Goal: Information Seeking & Learning: Understand process/instructions

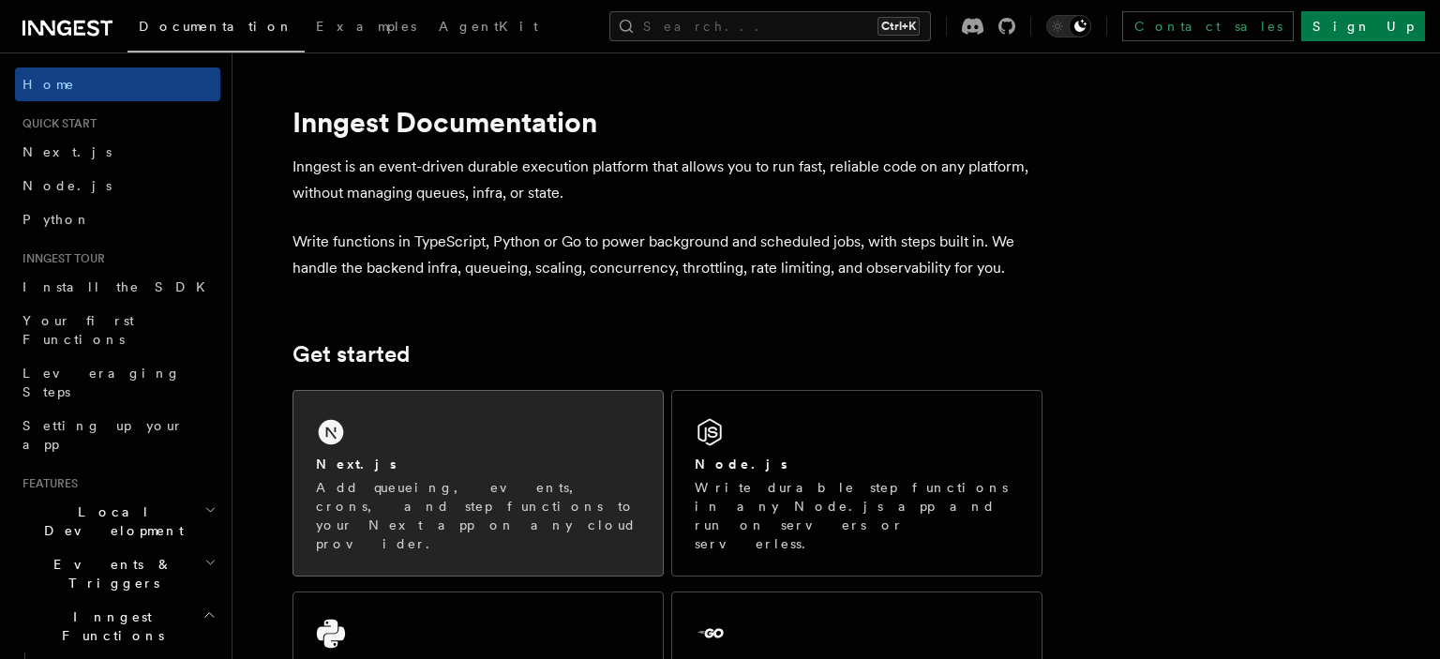
click at [449, 504] on p "Add queueing, events, crons, and step functions to your Next app on any cloud p…" at bounding box center [478, 515] width 324 height 75
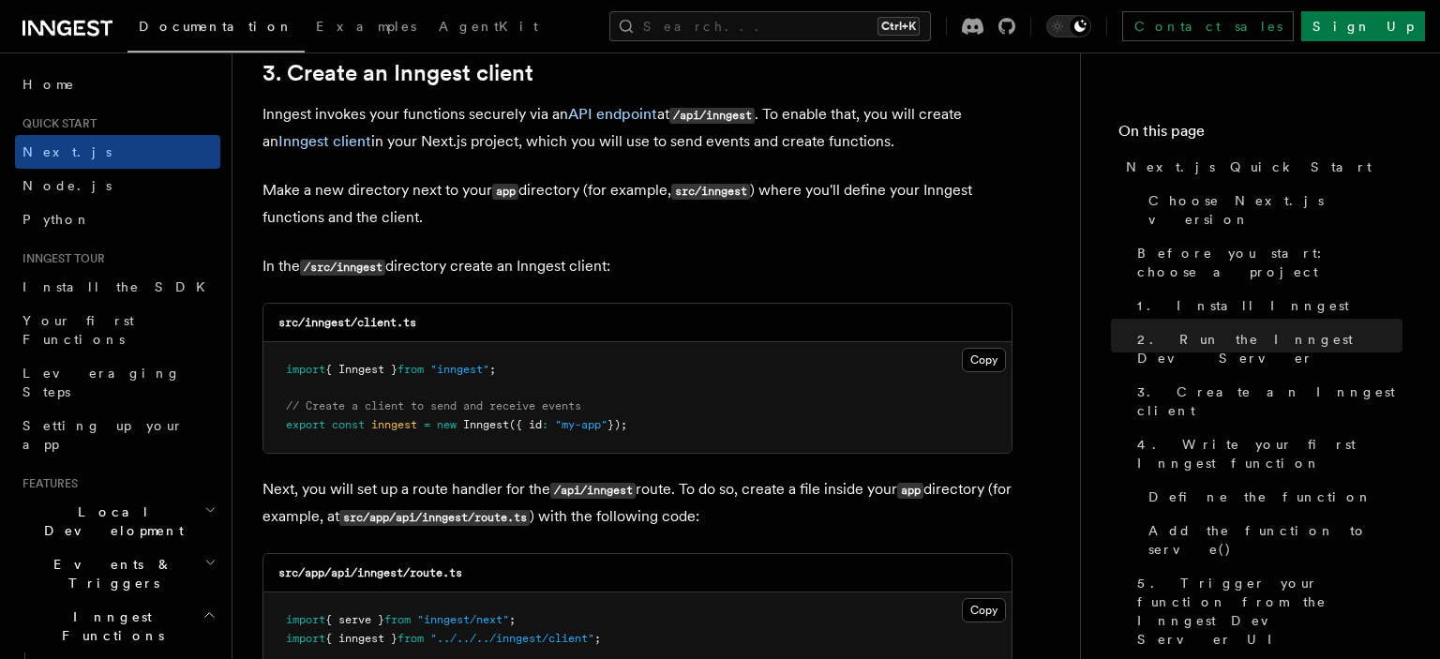
scroll to position [2231, 0]
click at [991, 357] on button "Copy Copied" at bounding box center [984, 359] width 44 height 24
click at [985, 371] on button "Copy Copied" at bounding box center [984, 359] width 44 height 24
click at [981, 366] on button "Copy Copied" at bounding box center [984, 359] width 44 height 24
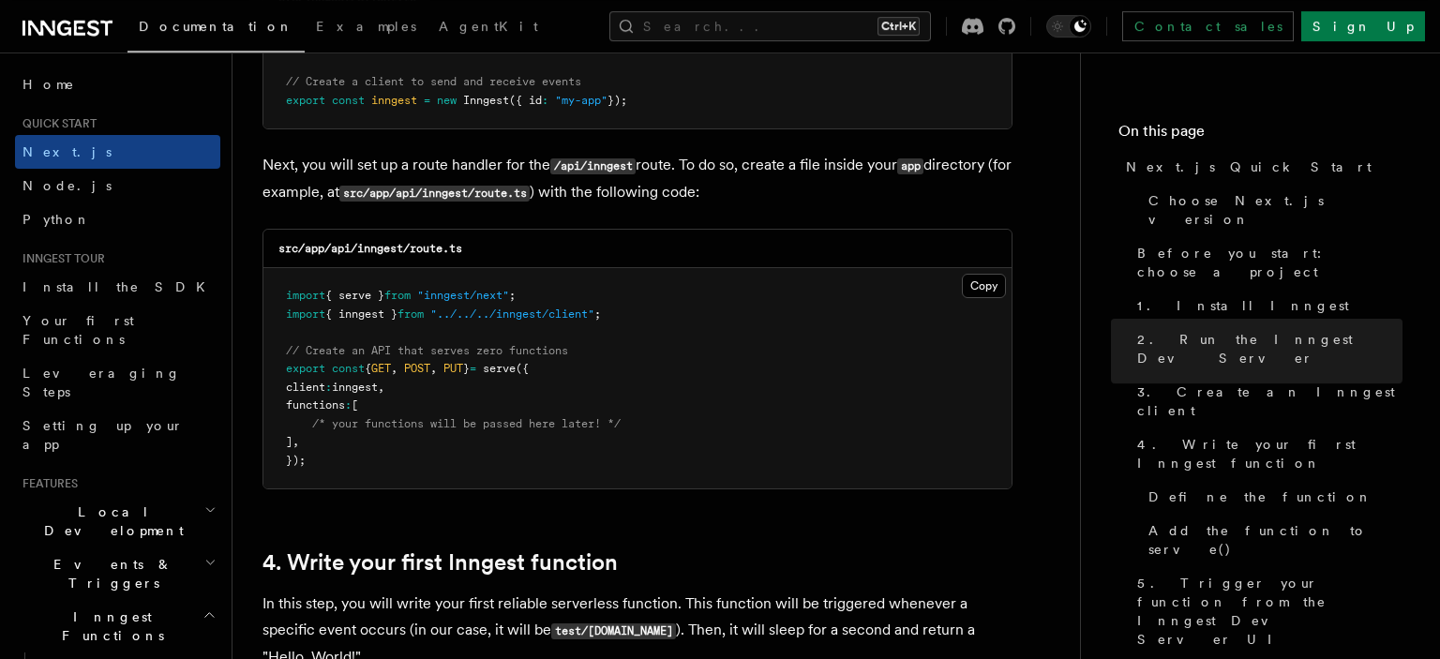
scroll to position [2554, 0]
click at [985, 297] on button "Copy Copied" at bounding box center [984, 286] width 44 height 24
click at [984, 280] on button "Copy Copied" at bounding box center [984, 286] width 44 height 24
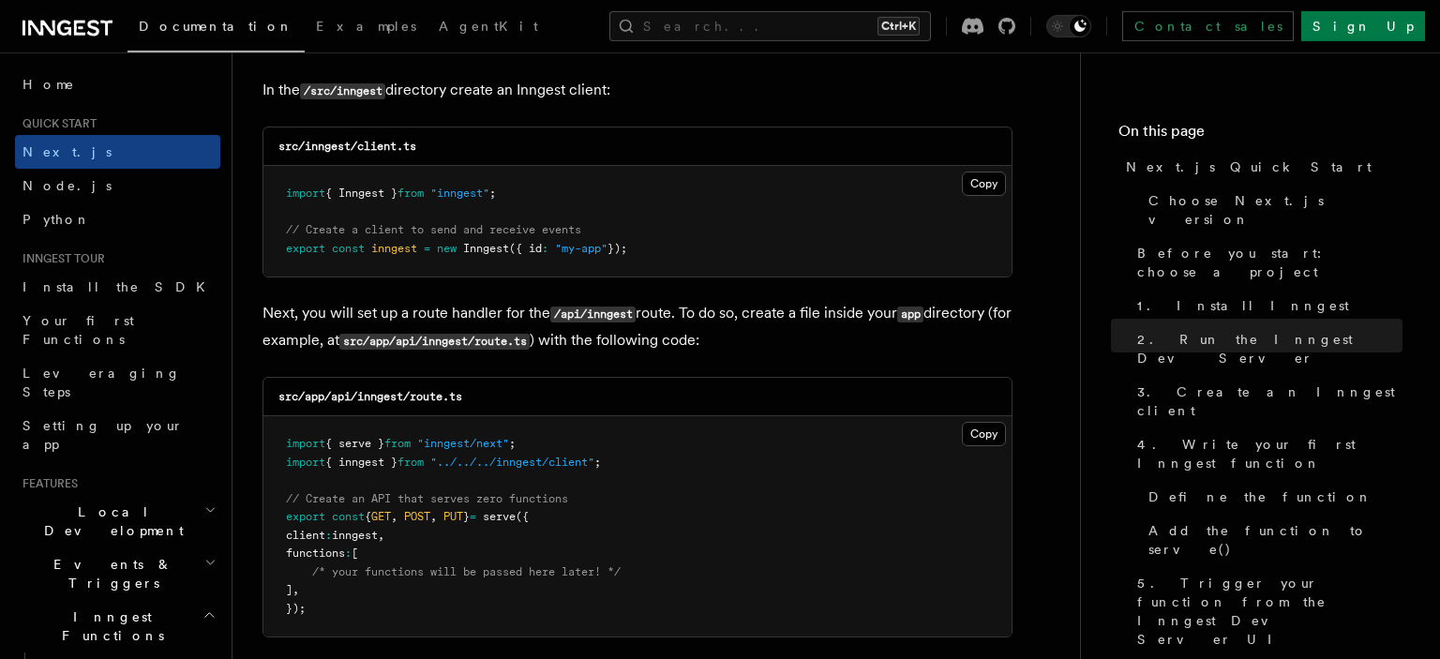
scroll to position [2408, 0]
click at [996, 436] on button "Copy Copied" at bounding box center [984, 432] width 44 height 24
click at [970, 180] on button "Copy Copied" at bounding box center [984, 182] width 44 height 24
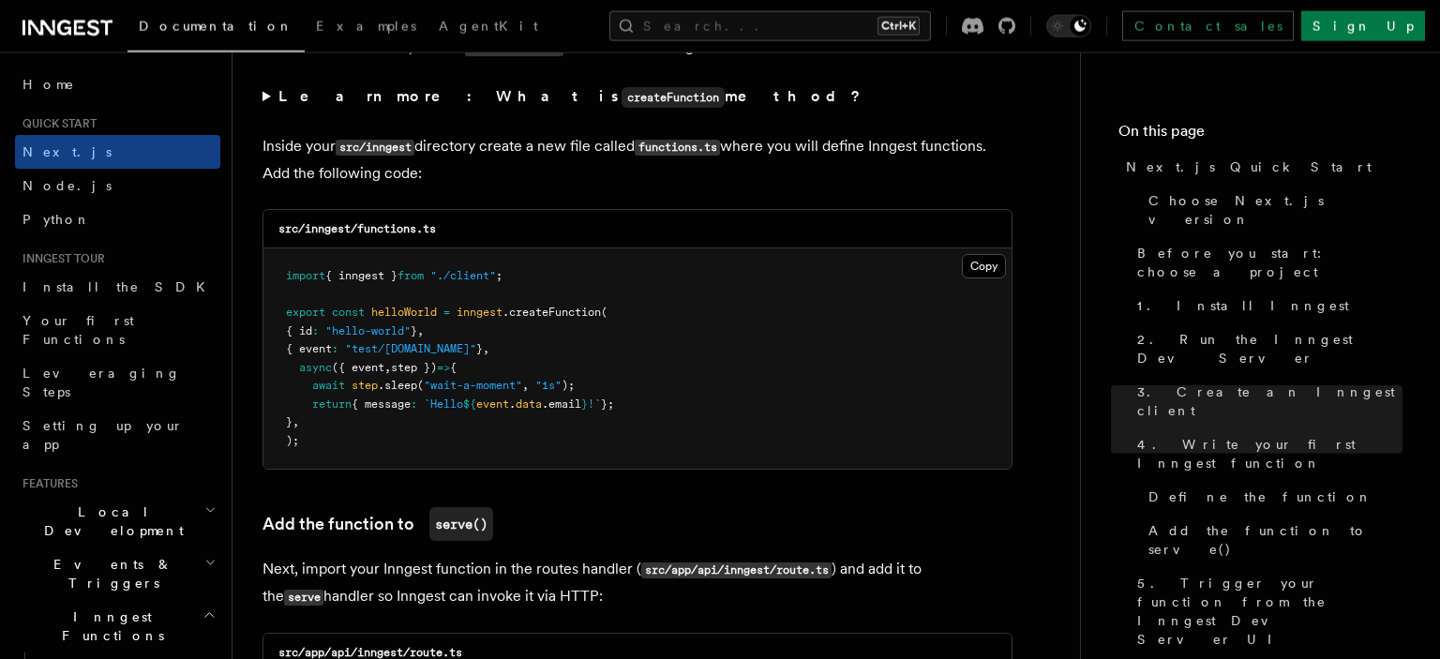
scroll to position [3268, 0]
click at [1000, 267] on button "Copy Copied" at bounding box center [984, 268] width 44 height 24
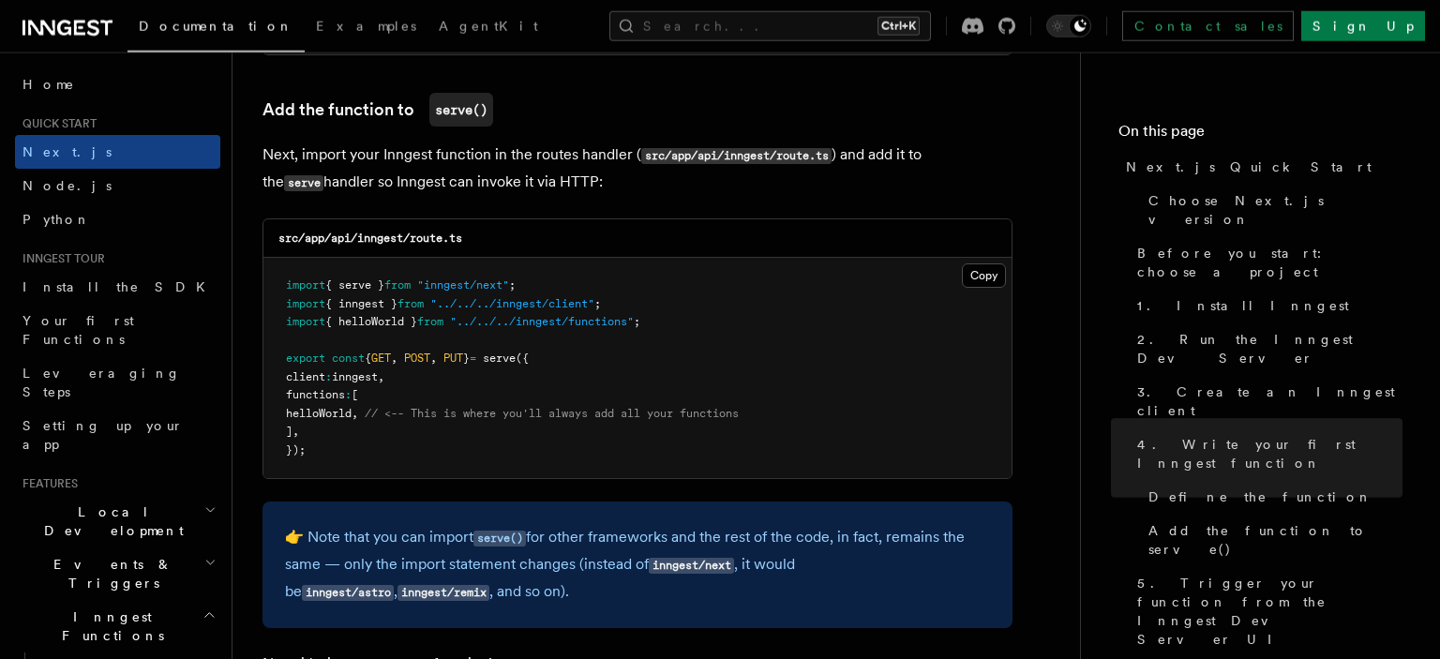
scroll to position [3683, 0]
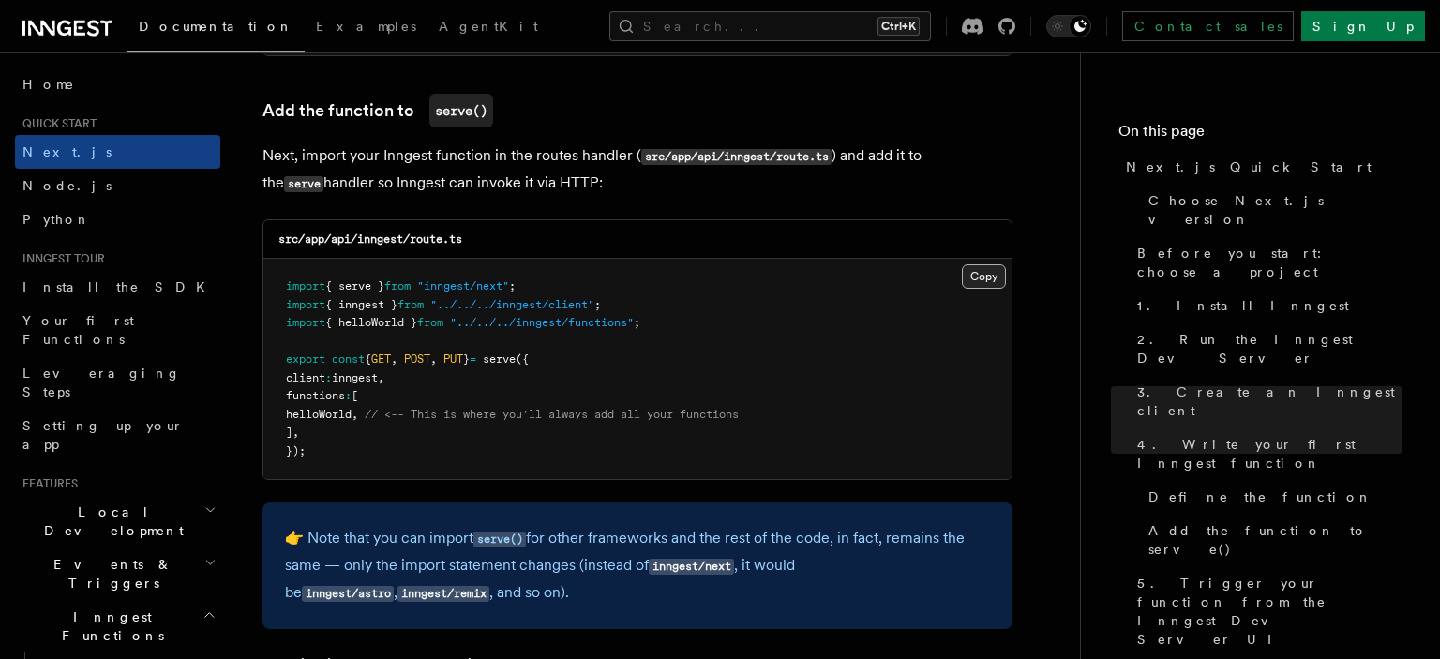
click at [968, 276] on button "Copy Copied" at bounding box center [984, 276] width 44 height 24
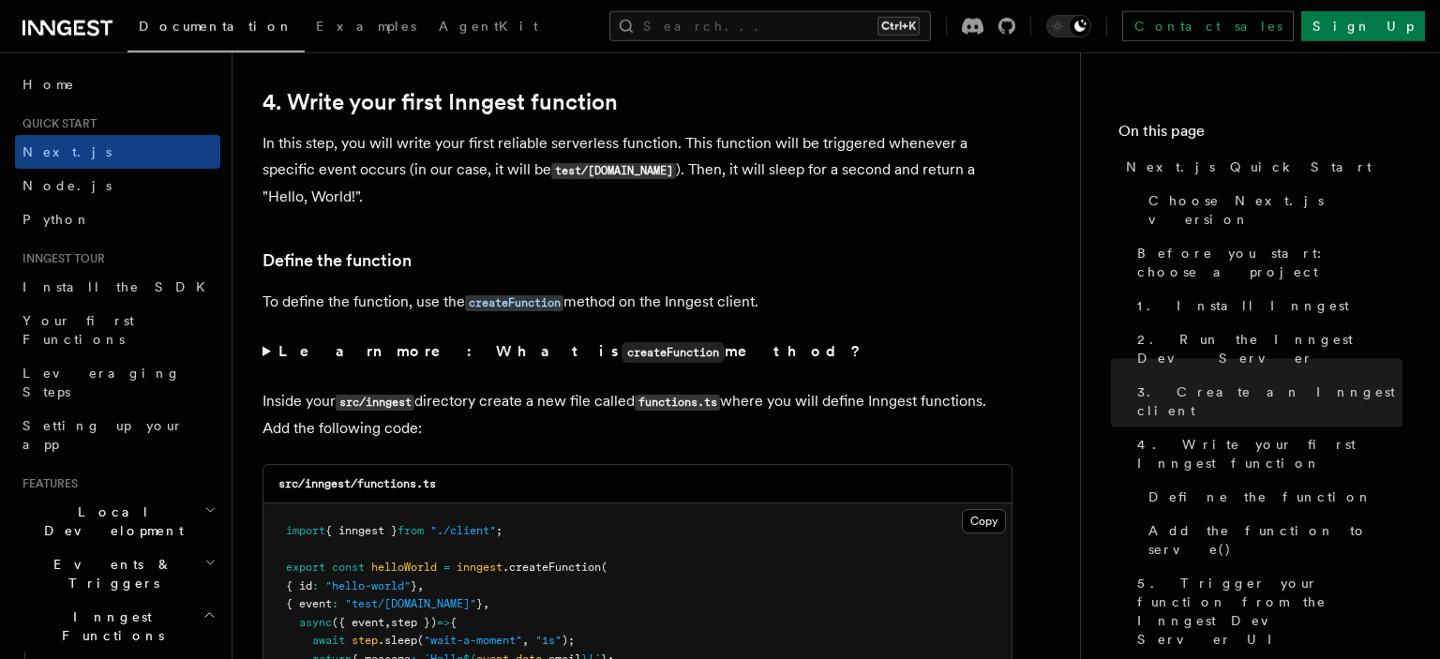
scroll to position [3024, 0]
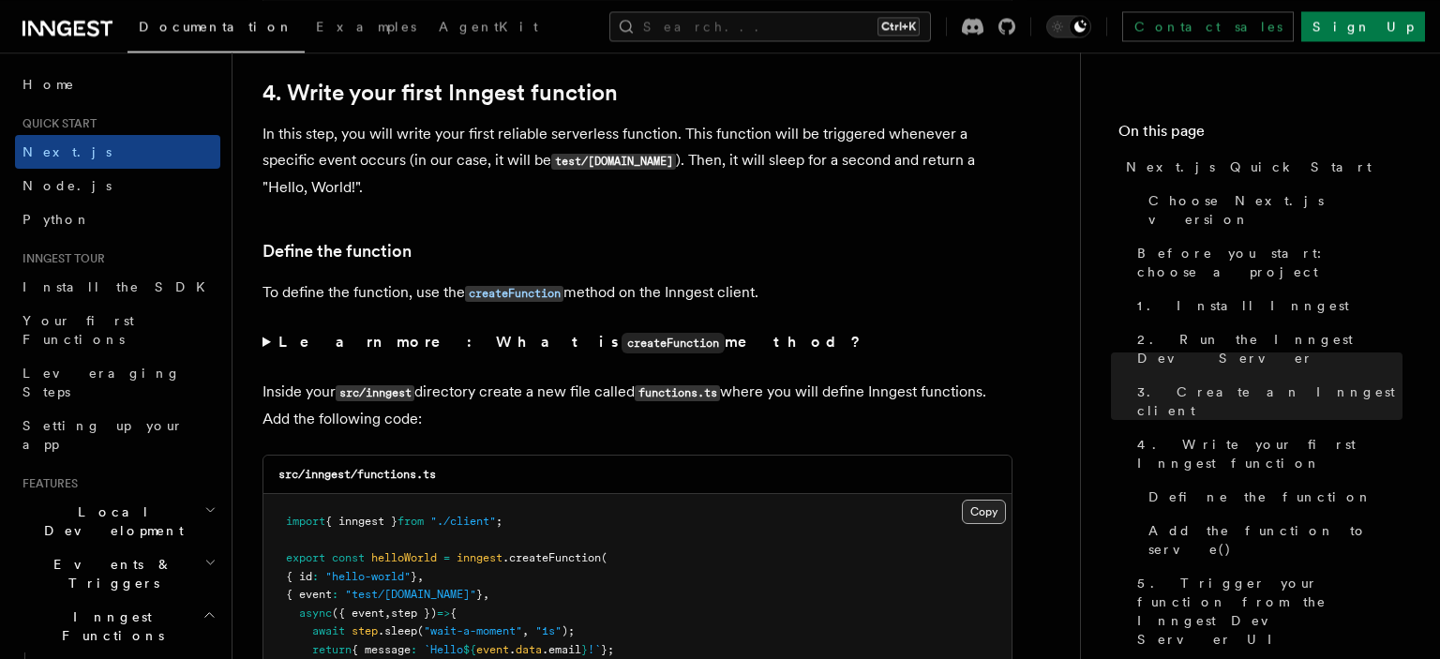
click at [985, 514] on button "Copy Copied" at bounding box center [984, 512] width 44 height 24
click at [966, 514] on button "Copy Copied" at bounding box center [984, 512] width 44 height 24
